Goal: Task Accomplishment & Management: Manage account settings

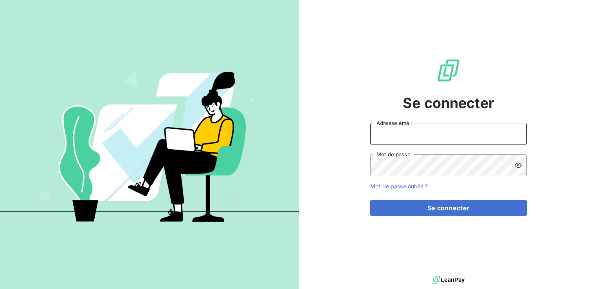
click at [413, 133] on input "Adresse email" at bounding box center [448, 134] width 156 height 22
type input "[EMAIL_ADDRESS][DOMAIN_NAME]"
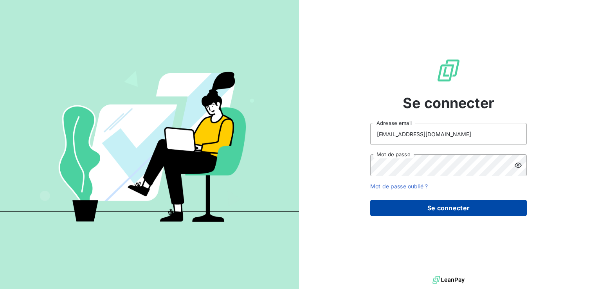
click at [433, 204] on button "Se connecter" at bounding box center [448, 208] width 156 height 16
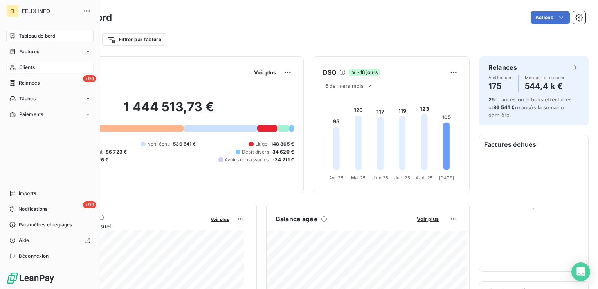
click at [31, 67] on span "Clients" at bounding box center [27, 67] width 16 height 7
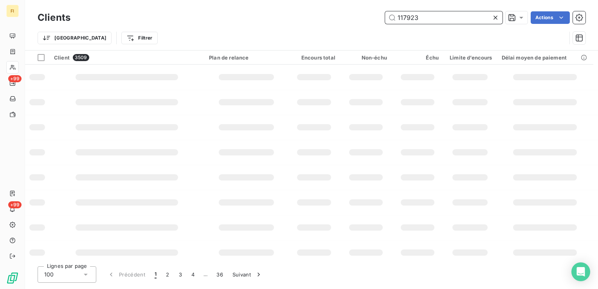
type input "117923"
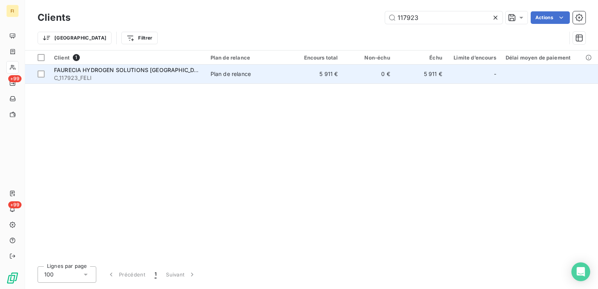
click at [335, 77] on td "5 911 €" at bounding box center [316, 74] width 52 height 19
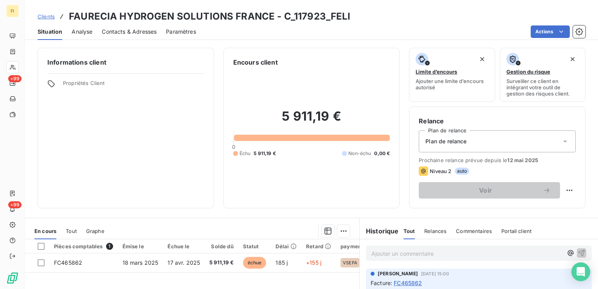
click at [144, 32] on span "Contacts & Adresses" at bounding box center [129, 32] width 55 height 8
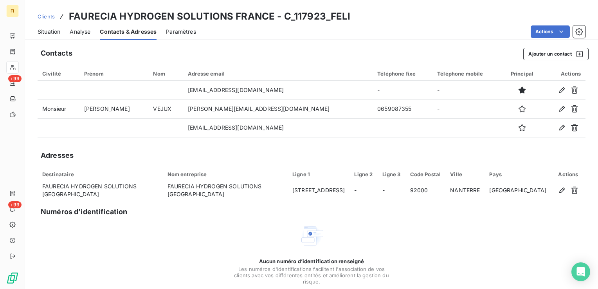
click at [50, 18] on span "Clients" at bounding box center [46, 16] width 17 height 6
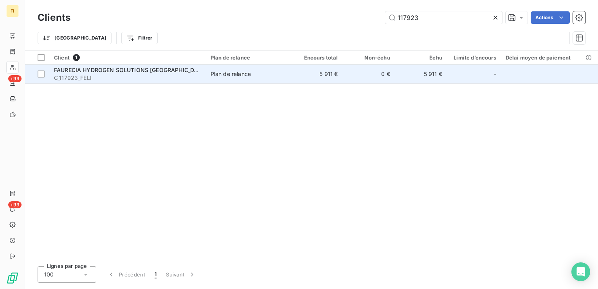
click at [222, 79] on td "Plan de relance" at bounding box center [248, 74] width 85 height 19
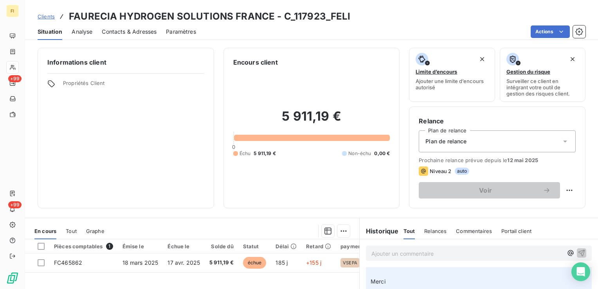
scroll to position [78, 0]
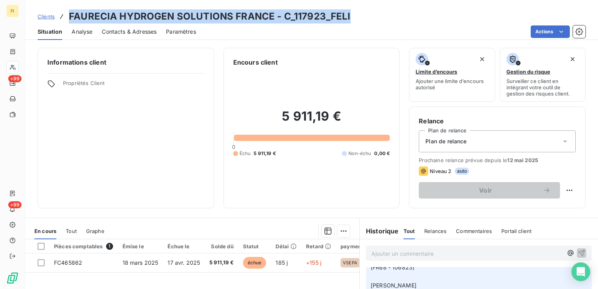
drag, startPoint x: 355, startPoint y: 17, endPoint x: 68, endPoint y: 13, distance: 286.8
click at [68, 13] on div "Clients FAURECIA HYDROGEN SOLUTIONS FRANCE - C_117923_FELI" at bounding box center [311, 16] width 573 height 14
drag, startPoint x: 68, startPoint y: 13, endPoint x: 191, endPoint y: 19, distance: 123.4
copy h3 "FAURECIA HYDROGEN SOLUTIONS FRANCE - C_117923_FELI"
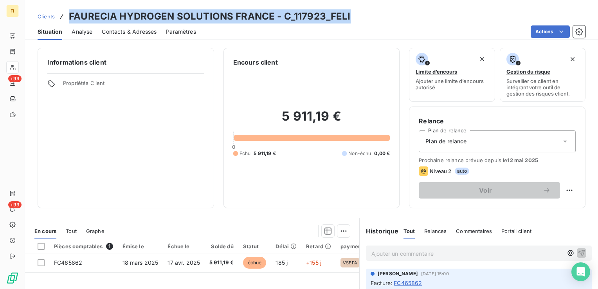
click at [45, 16] on span "Clients" at bounding box center [46, 16] width 17 height 6
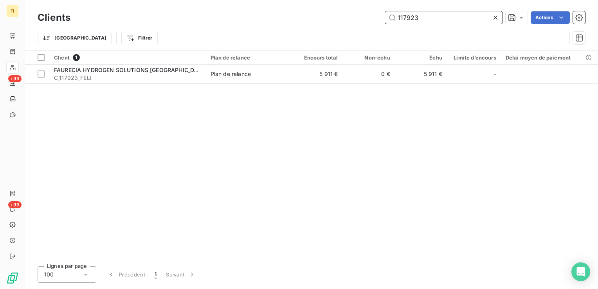
drag, startPoint x: 428, startPoint y: 18, endPoint x: 315, endPoint y: 13, distance: 114.0
click at [325, 13] on div "117923 Actions" at bounding box center [332, 17] width 505 height 13
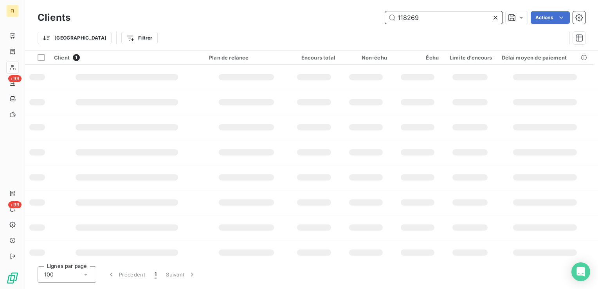
type input "118269"
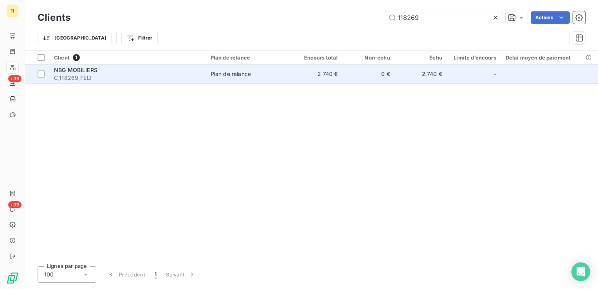
click at [325, 76] on td "2 740 €" at bounding box center [316, 74] width 52 height 19
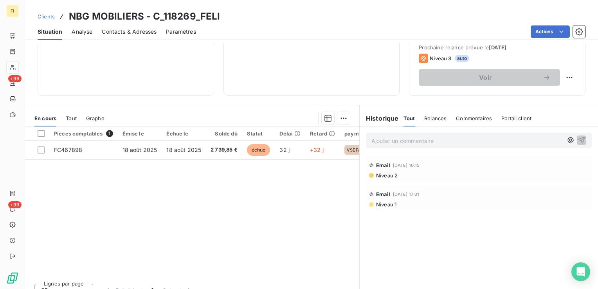
scroll to position [117, 0]
